Goal: Task Accomplishment & Management: Manage account settings

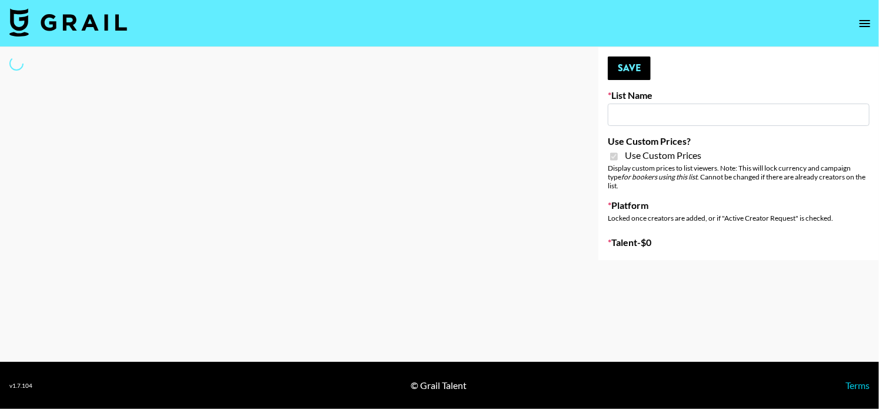
type input "vals"
checkbox input "true"
select select "Brand"
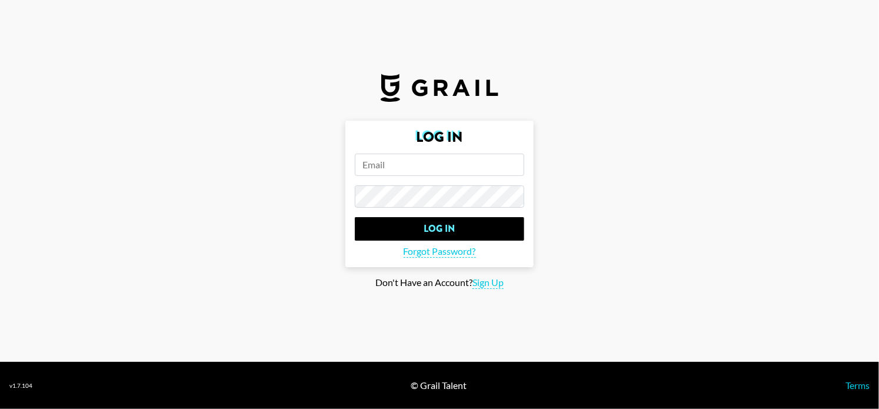
click at [438, 172] on input "email" at bounding box center [440, 165] width 170 height 22
type input "[PERSON_NAME][EMAIL_ADDRESS][PERSON_NAME][DOMAIN_NAME]"
click at [355, 217] on input "Log In" at bounding box center [440, 229] width 170 height 24
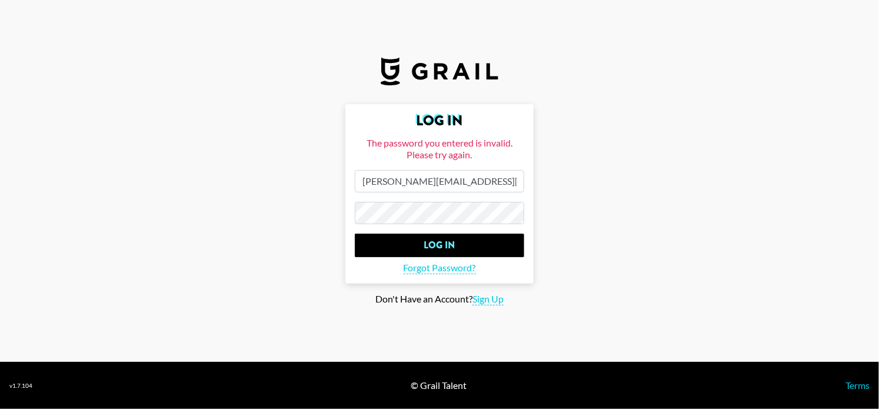
click at [323, 223] on main "Log In The password you entered is invalid. Please try again. [PERSON_NAME][EMA…" at bounding box center [439, 204] width 861 height 201
click at [355, 234] on input "Log In" at bounding box center [440, 246] width 170 height 24
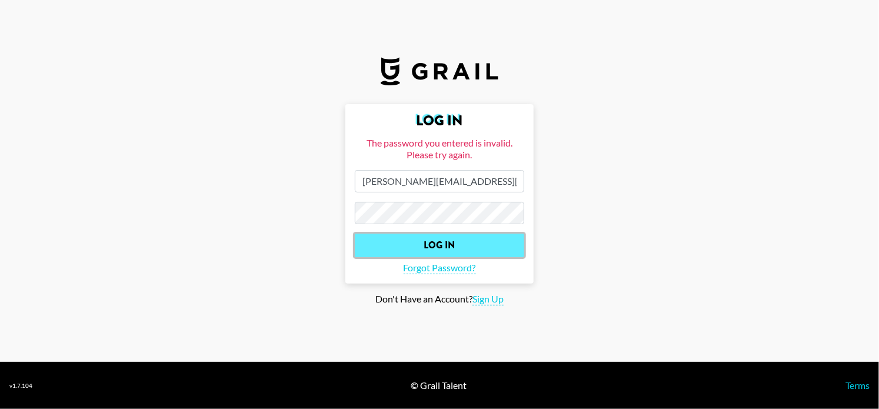
click at [391, 243] on input "Log In" at bounding box center [440, 246] width 170 height 24
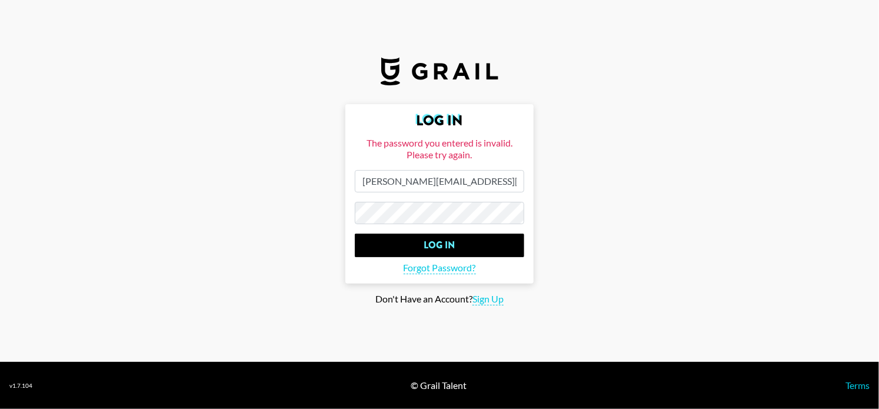
click at [355, 234] on input "Log In" at bounding box center [440, 246] width 170 height 24
click at [340, 217] on main "Log In The password you entered is invalid. Please try again. [PERSON_NAME][EMA…" at bounding box center [439, 204] width 861 height 201
click at [355, 234] on input "Log In" at bounding box center [440, 246] width 170 height 24
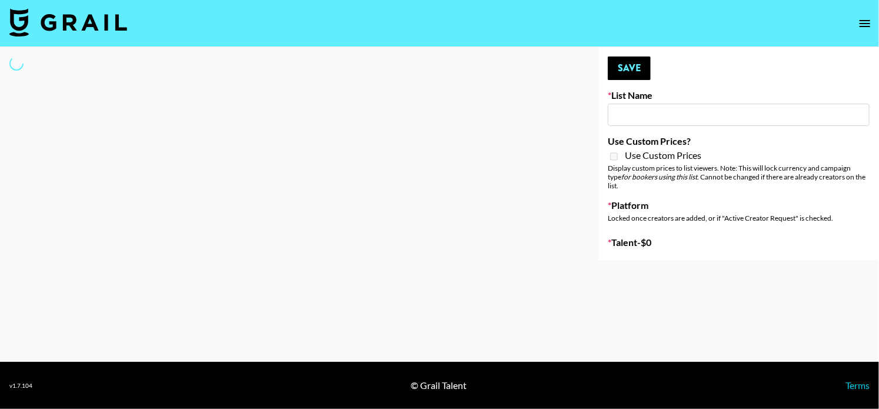
click at [643, 121] on input at bounding box center [739, 115] width 262 height 22
click at [632, 115] on input at bounding box center [739, 115] width 262 height 22
type input "Mirror HQ ([DATE])"
checkbox input "true"
select select "Brand"
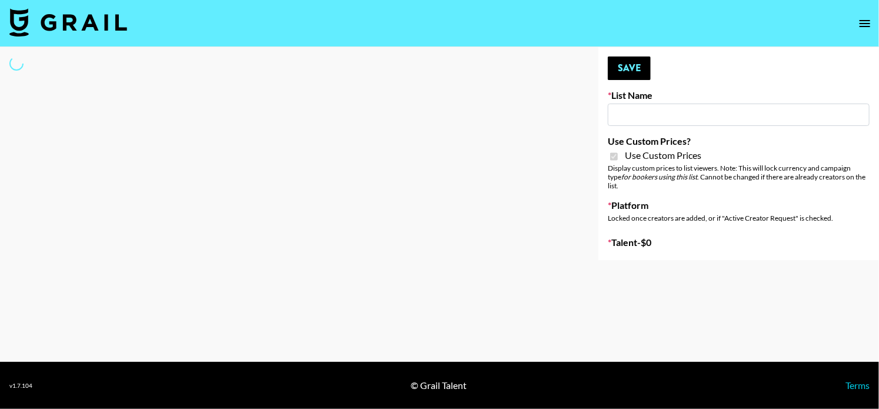
type input "Mirror HQ ([DATE])"
checkbox input "true"
select select "Brand"
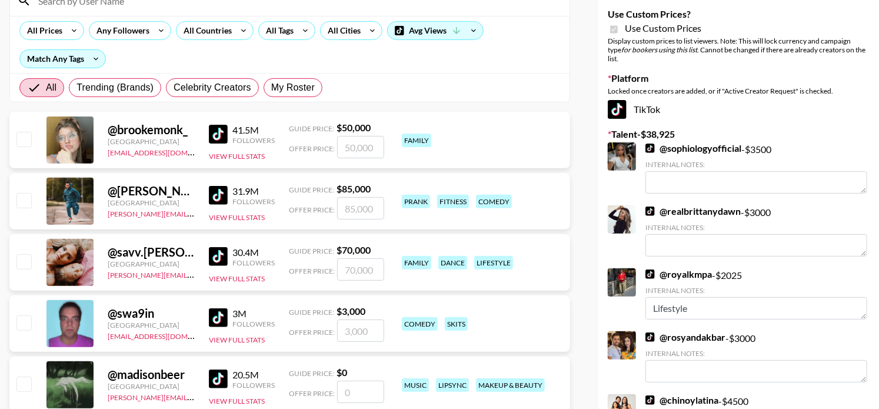
scroll to position [127, 0]
click at [369, 189] on strong "$ 85,000" at bounding box center [354, 188] width 34 height 11
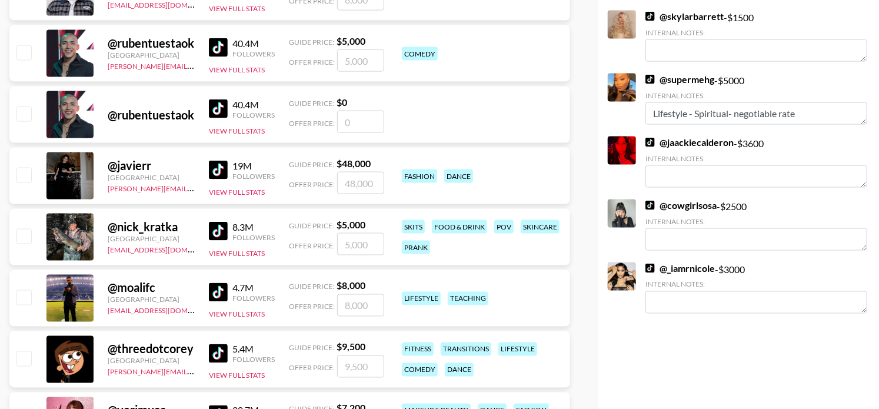
scroll to position [0, 0]
